Goal: Task Accomplishment & Management: Complete application form

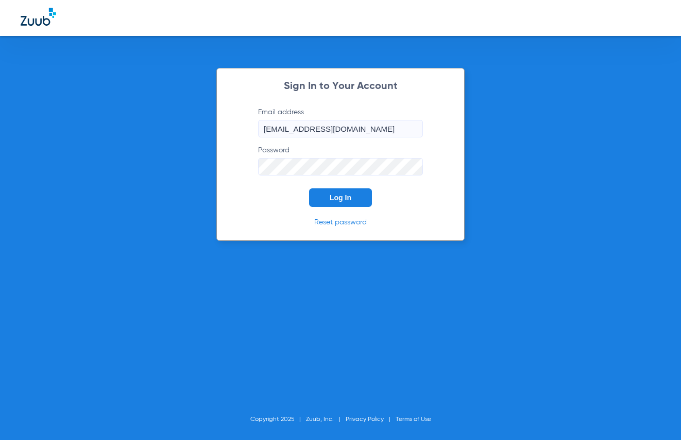
click at [343, 203] on button "Log In" at bounding box center [340, 198] width 63 height 19
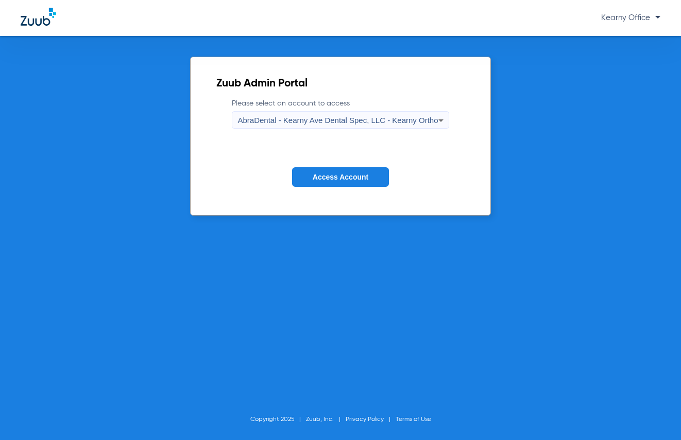
click at [338, 172] on button "Access Account" at bounding box center [340, 177] width 97 height 20
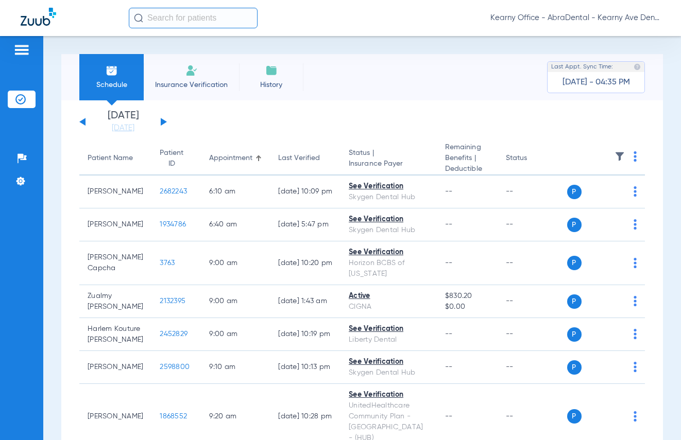
drag, startPoint x: 182, startPoint y: 64, endPoint x: 197, endPoint y: 105, distance: 42.9
click at [183, 66] on li "Insurance Verification" at bounding box center [191, 77] width 95 height 46
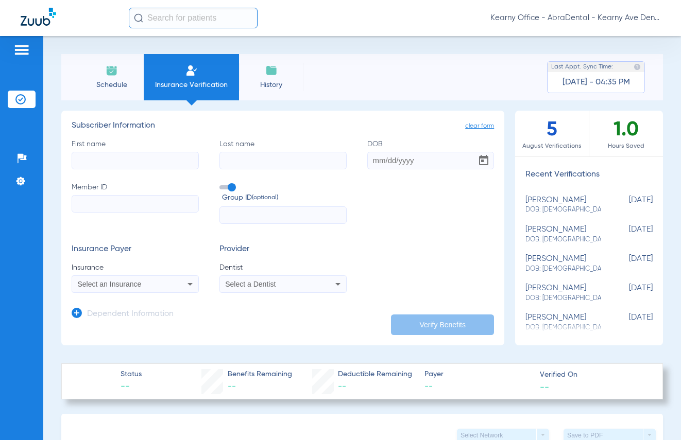
click at [129, 161] on input "First name" at bounding box center [135, 161] width 127 height 18
drag, startPoint x: 150, startPoint y: 159, endPoint x: 32, endPoint y: 166, distance: 118.7
click at [34, 166] on div "Patients Insurance Verification Setup Help Center Settings Schedule Insurance V…" at bounding box center [340, 256] width 681 height 440
type input "[PERSON_NAME]"
type input "DELEG"
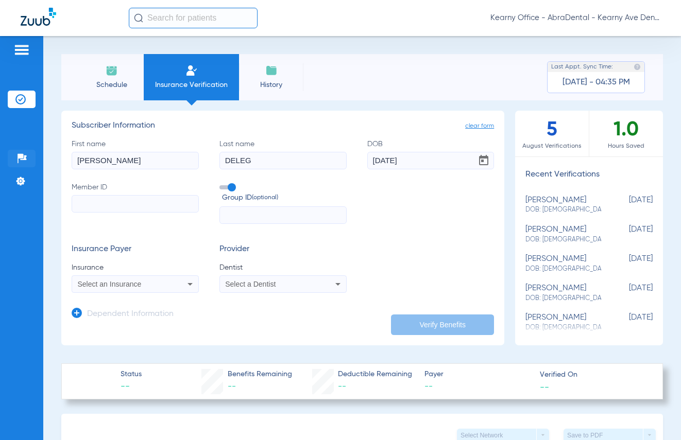
type input "[DATE]"
paste input "729406554"
type input "729406554"
click at [108, 268] on span "Insurance" at bounding box center [135, 268] width 127 height 10
click at [112, 281] on span "Select an Insurance" at bounding box center [110, 284] width 64 height 8
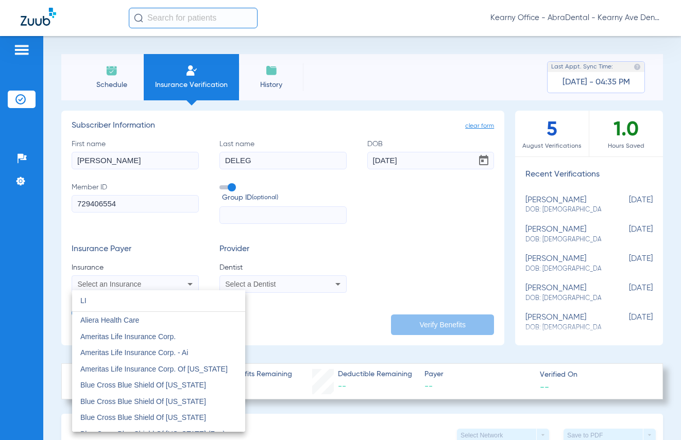
type input "L"
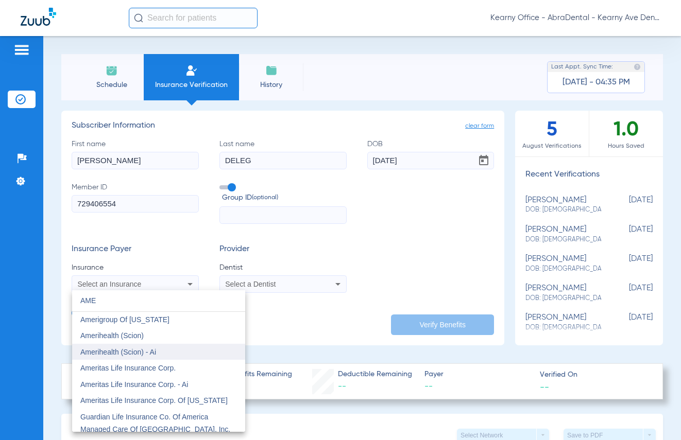
scroll to position [26, 0]
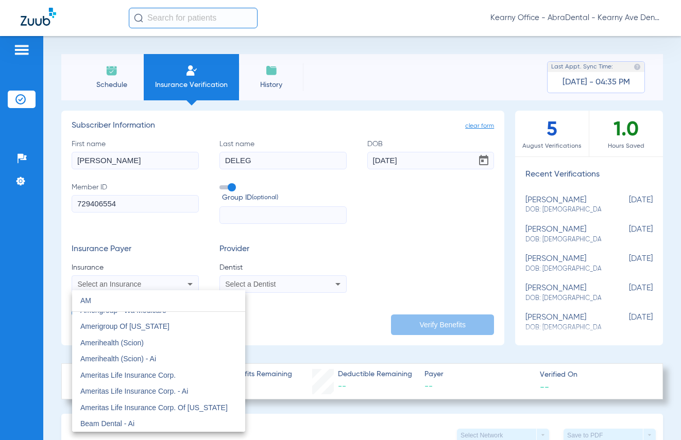
type input "A"
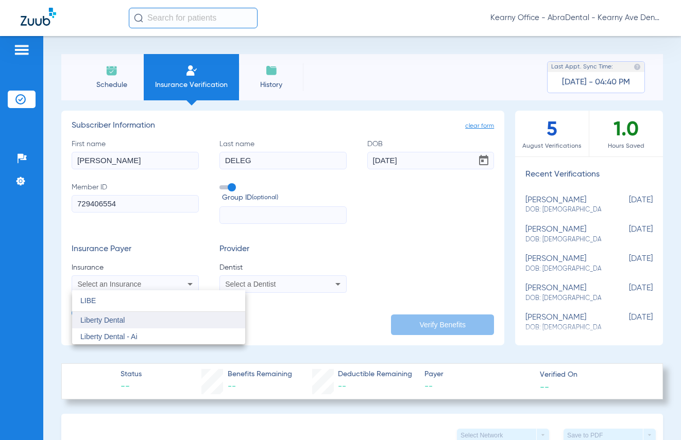
type input "LIBE"
click at [126, 315] on mat-option "Liberty Dental" at bounding box center [158, 320] width 173 height 16
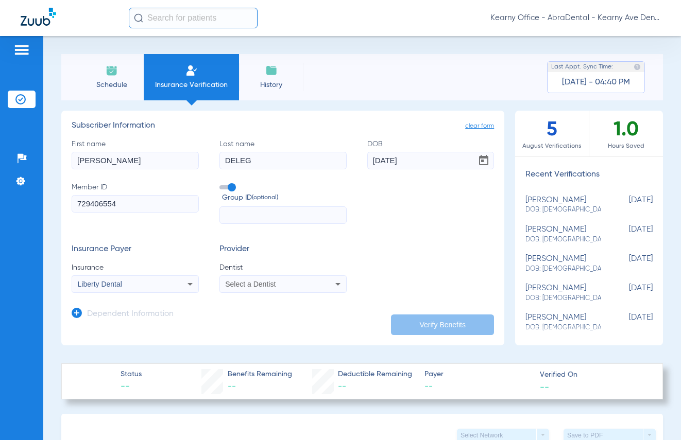
click at [284, 288] on div "Select a Dentist" at bounding box center [283, 284] width 126 height 12
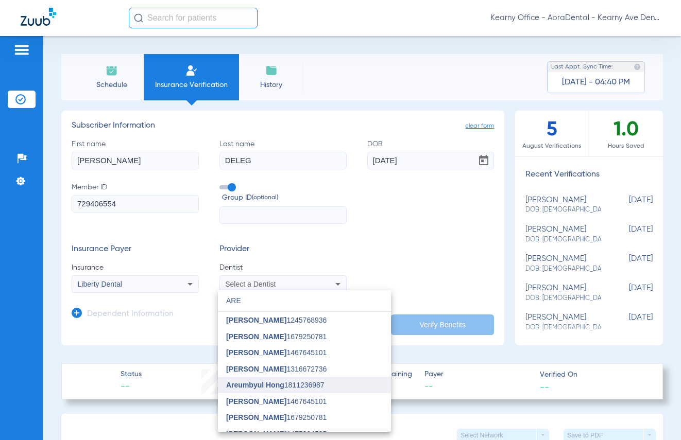
type input "ARE"
click at [262, 386] on span "Areumbyul Hong" at bounding box center [255, 385] width 58 height 8
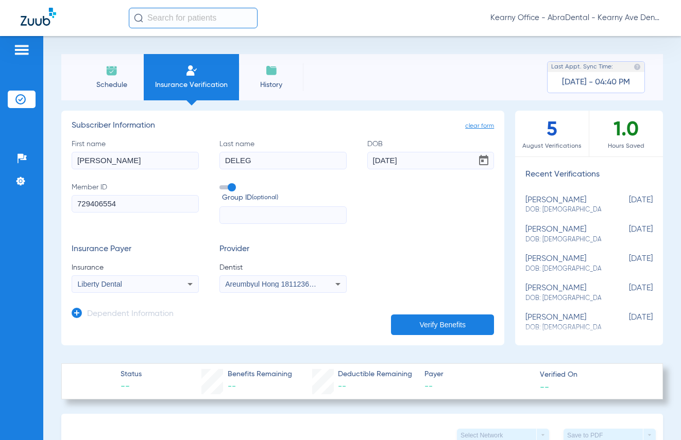
click at [434, 326] on button "Verify Benefits" at bounding box center [442, 325] width 103 height 21
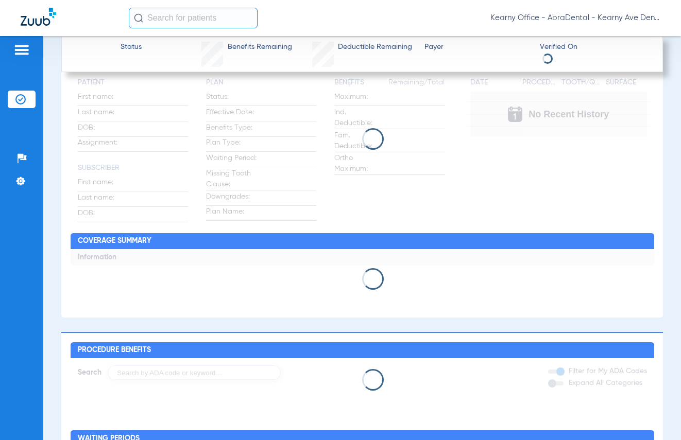
scroll to position [374, 0]
